Goal: Transaction & Acquisition: Purchase product/service

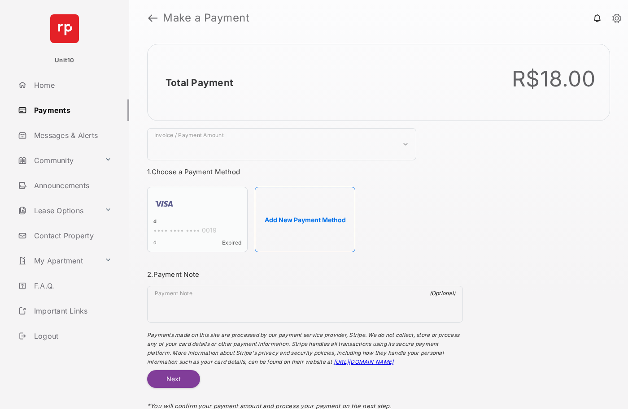
select select "***"
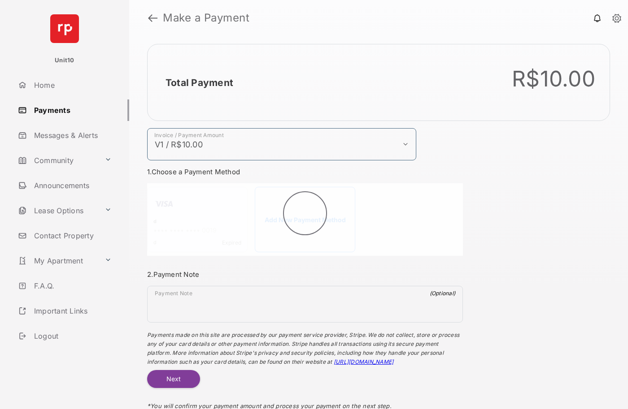
click at [199, 82] on h2 "Total Payment" at bounding box center [199, 82] width 68 height 11
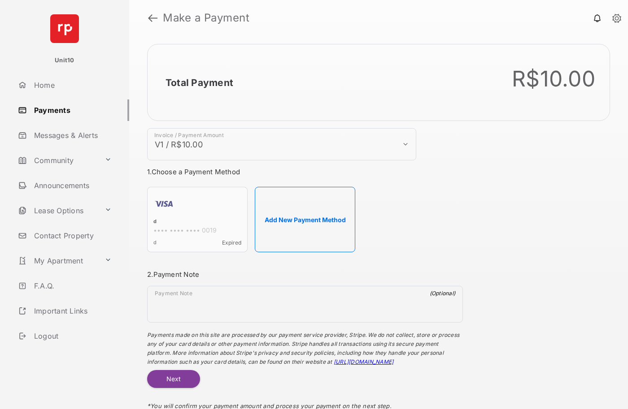
click at [199, 82] on h2 "Total Payment" at bounding box center [199, 82] width 68 height 11
click at [305, 220] on button "Add New Payment Method" at bounding box center [305, 219] width 100 height 65
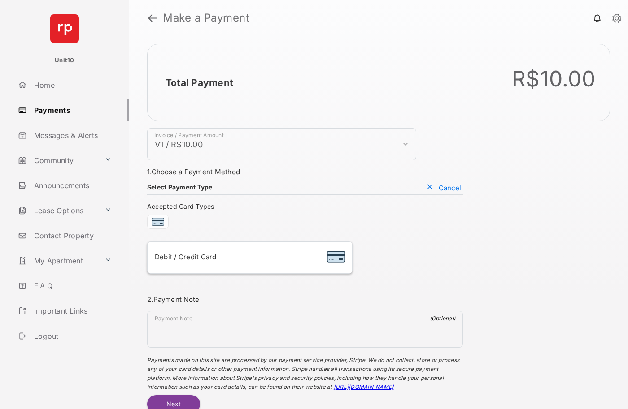
click at [249, 258] on div "Debit / Credit Card" at bounding box center [250, 257] width 190 height 17
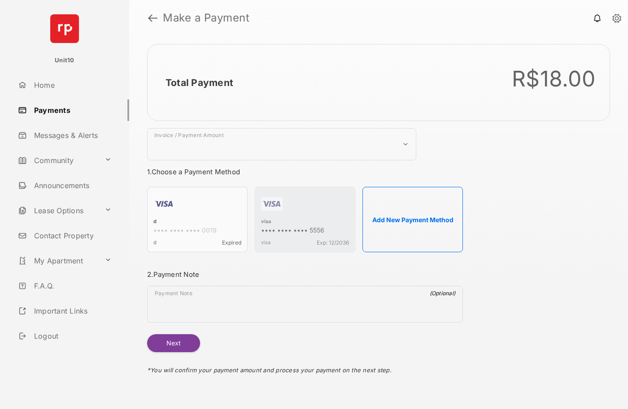
click at [206, 18] on strong "Make a Payment" at bounding box center [206, 18] width 87 height 11
click at [199, 82] on h2 "Total Payment" at bounding box center [199, 82] width 68 height 11
click at [266, 222] on div "visa" at bounding box center [305, 222] width 88 height 8
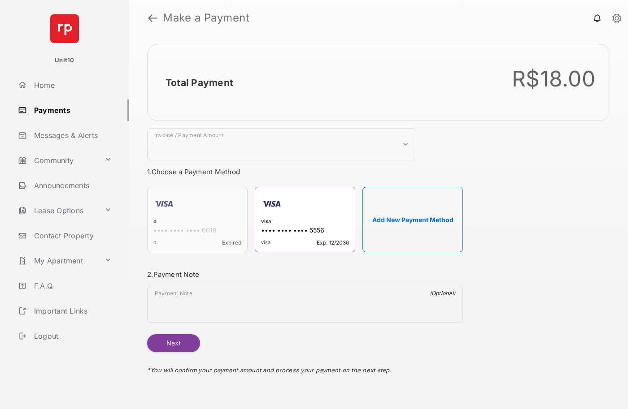
select select "***"
click at [199, 82] on h2 "Total Payment" at bounding box center [199, 82] width 68 height 11
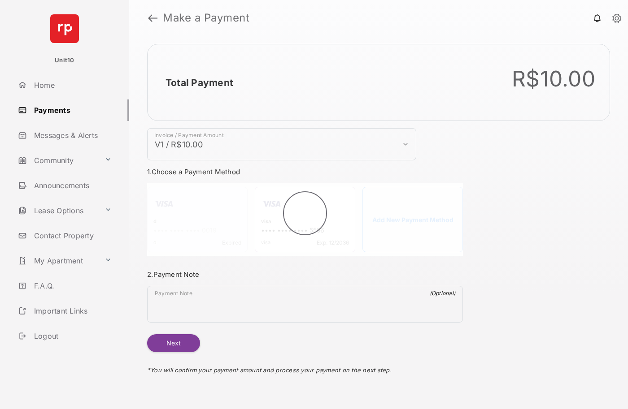
click at [173, 343] on button "Next" at bounding box center [173, 343] width 53 height 18
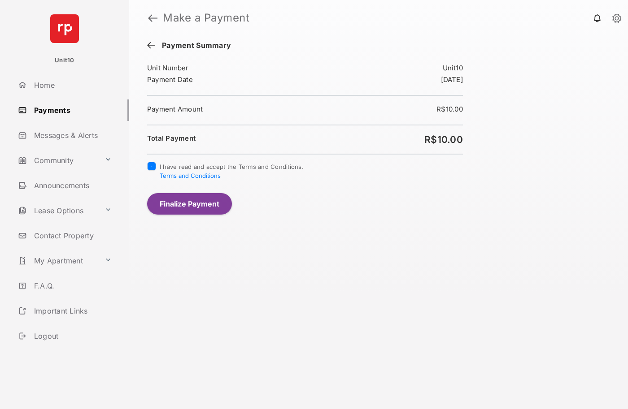
click at [189, 203] on button "Finalize Payment" at bounding box center [189, 204] width 85 height 22
